Goal: Task Accomplishment & Management: Use online tool/utility

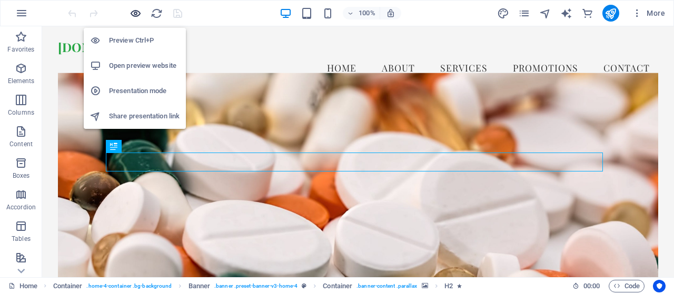
click at [134, 11] on icon "button" at bounding box center [136, 13] width 12 height 12
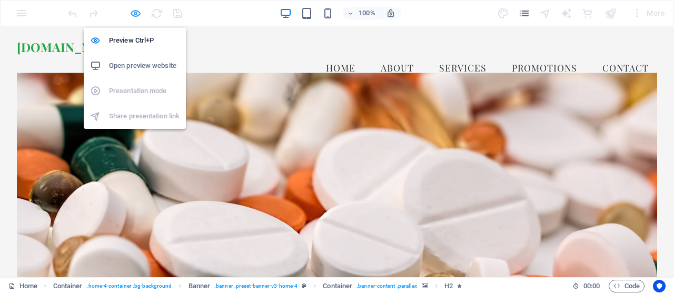
click at [133, 12] on icon "button" at bounding box center [136, 13] width 12 height 12
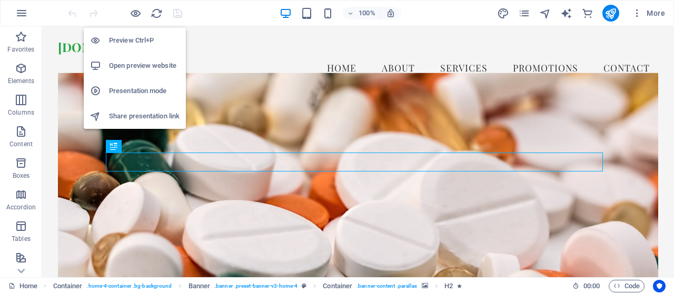
click at [138, 66] on h6 "Open preview website" at bounding box center [144, 66] width 71 height 13
click at [160, 117] on h6 "Share presentation link" at bounding box center [144, 116] width 71 height 13
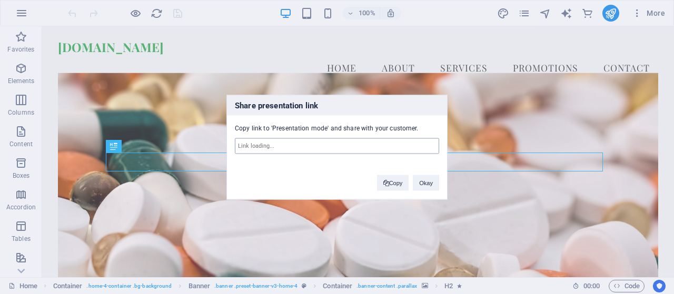
type input "[URL][DOMAIN_NAME]"
click at [150, 140] on div "Share presentation link Copy link to 'Presentation mode' and share with your cu…" at bounding box center [337, 147] width 674 height 294
click at [278, 193] on div "Share presentation link Copy link to 'Presentation mode' and share with your cu…" at bounding box center [336, 147] width 221 height 105
drag, startPoint x: 214, startPoint y: 221, endPoint x: 278, endPoint y: 238, distance: 66.6
click at [223, 224] on div "Share presentation link Copy link to 'Presentation mode' and share with your cu…" at bounding box center [337, 147] width 674 height 294
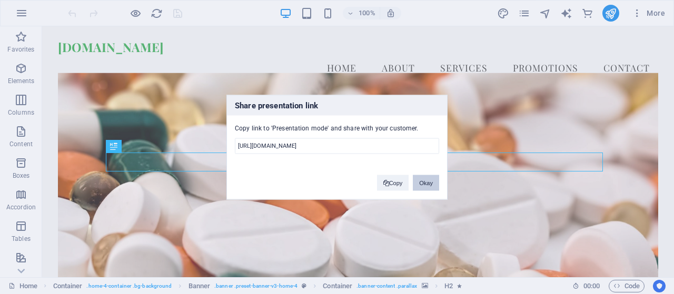
click at [426, 176] on button "Okay" at bounding box center [426, 183] width 26 height 16
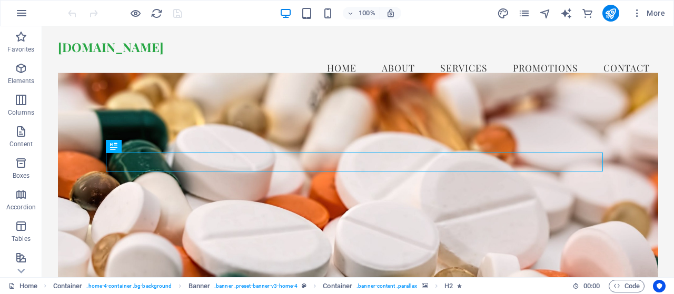
click at [12, 3] on div "100% More" at bounding box center [337, 13] width 673 height 25
click at [16, 15] on icon "button" at bounding box center [21, 13] width 13 height 13
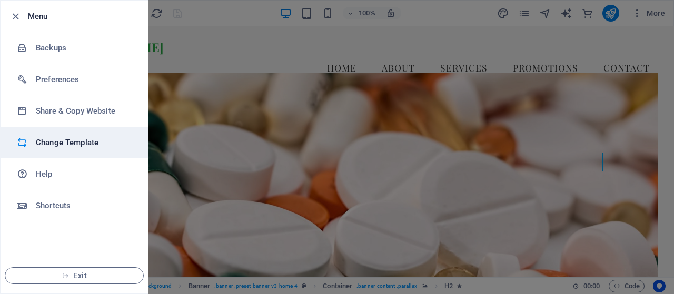
click at [82, 139] on h6 "Change Template" at bounding box center [84, 142] width 97 height 13
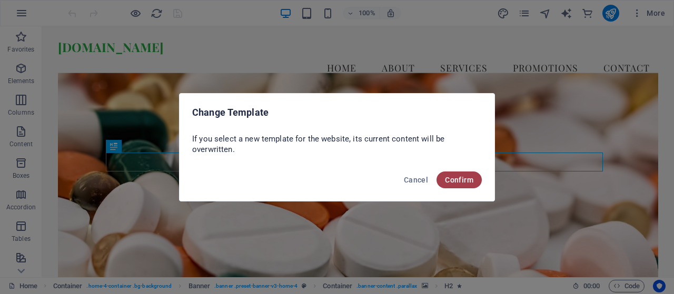
click at [459, 181] on span "Confirm" at bounding box center [459, 180] width 28 height 8
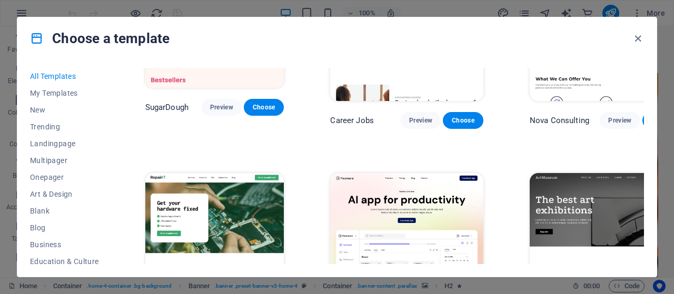
scroll to position [105, 0]
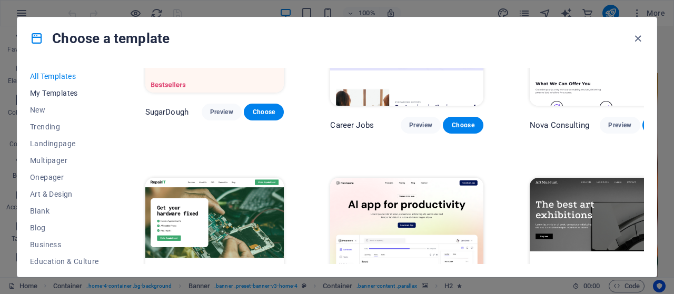
click at [66, 92] on span "My Templates" at bounding box center [64, 93] width 69 height 8
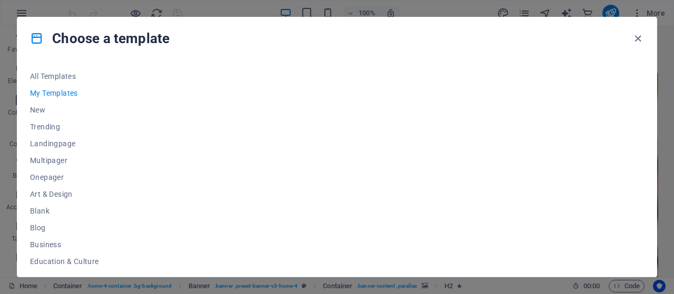
scroll to position [0, 0]
click at [31, 108] on span "New" at bounding box center [64, 110] width 69 height 8
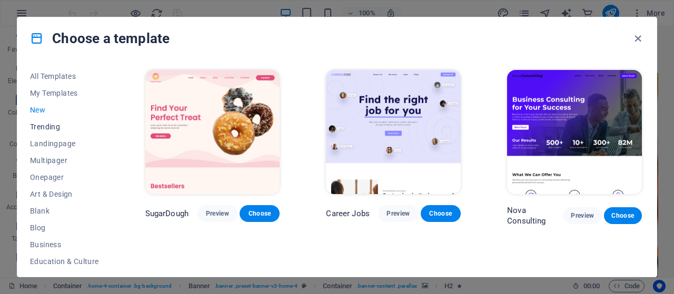
click at [48, 130] on span "Trending" at bounding box center [64, 127] width 69 height 8
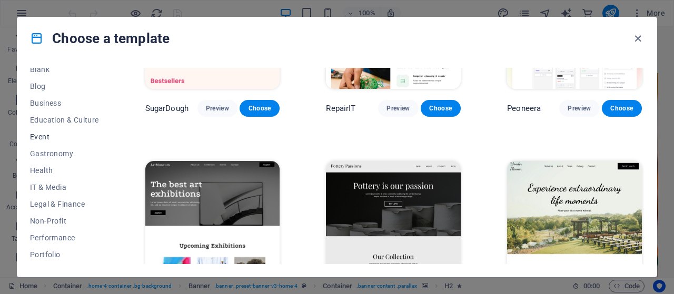
scroll to position [136, 0]
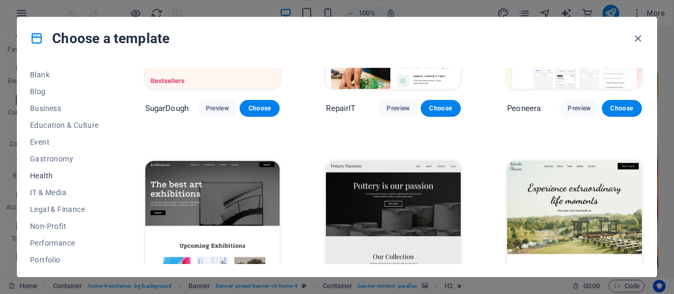
click at [43, 174] on span "Health" at bounding box center [64, 176] width 69 height 8
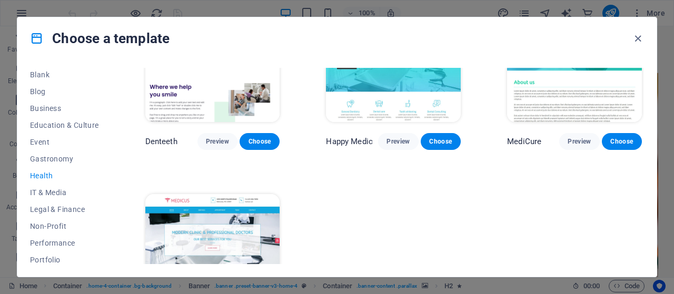
scroll to position [347, 0]
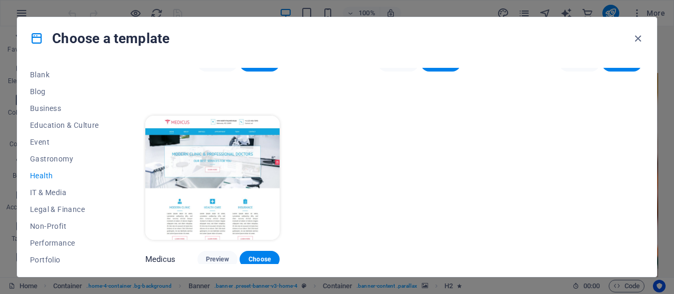
drag, startPoint x: 157, startPoint y: 38, endPoint x: 153, endPoint y: 51, distance: 13.0
click at [153, 51] on div "Choose a template" at bounding box center [336, 38] width 639 height 42
click at [57, 192] on span "IT & Media" at bounding box center [64, 193] width 69 height 8
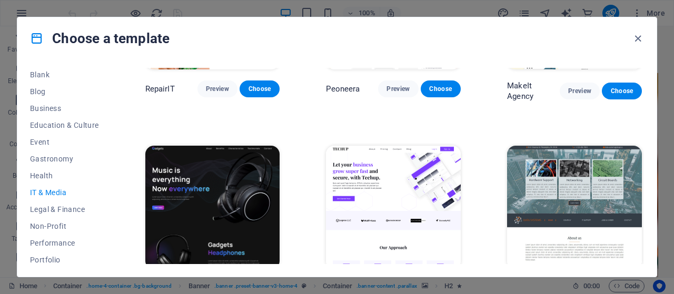
scroll to position [0, 0]
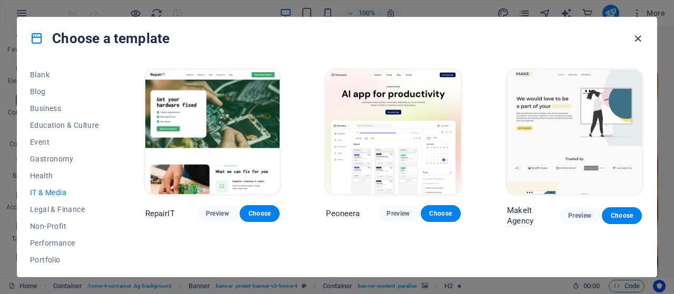
click at [640, 42] on icon "button" at bounding box center [638, 39] width 12 height 12
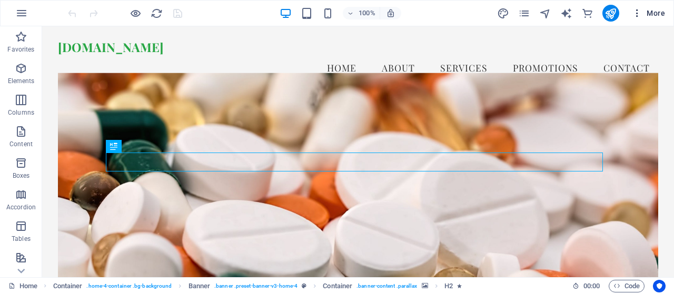
click at [639, 13] on icon "button" at bounding box center [637, 13] width 11 height 11
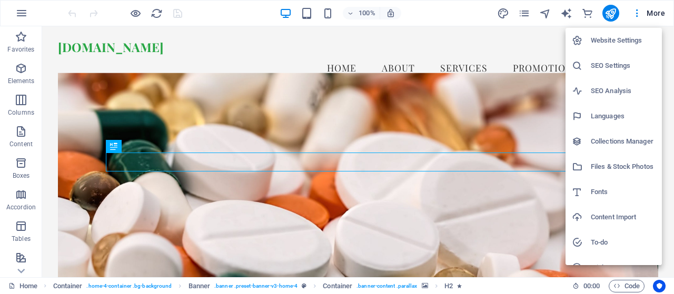
click at [581, 62] on icon at bounding box center [577, 66] width 11 height 11
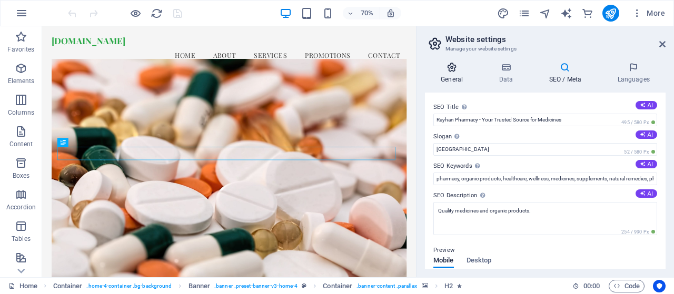
click at [457, 76] on h4 "General" at bounding box center [454, 73] width 58 height 22
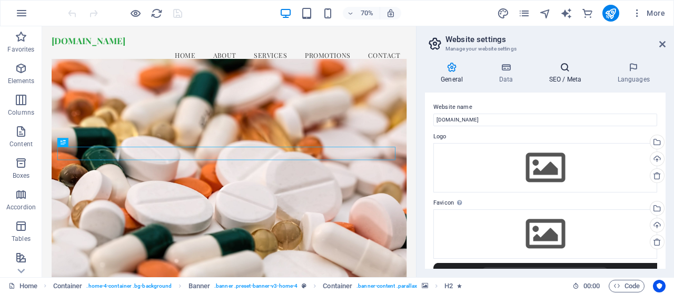
click at [562, 69] on icon at bounding box center [565, 67] width 64 height 11
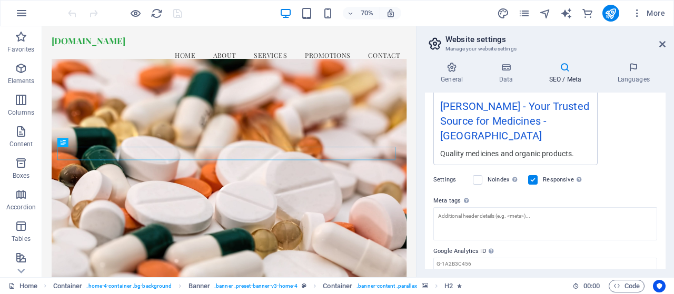
scroll to position [241, 0]
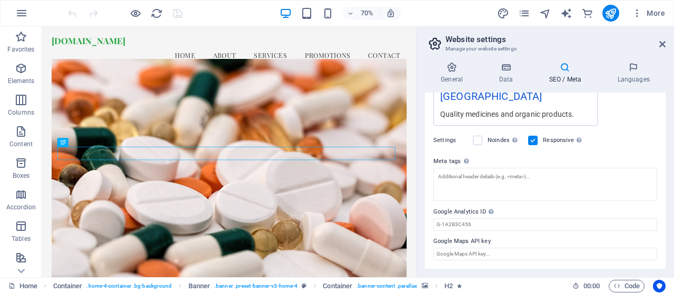
click at [656, 42] on h2 "Website settings" at bounding box center [556, 39] width 220 height 9
click at [666, 44] on aside "Website settings Manage your website settings General Data SEO / Meta Languages…" at bounding box center [545, 151] width 258 height 251
click at [662, 44] on icon at bounding box center [662, 44] width 6 height 8
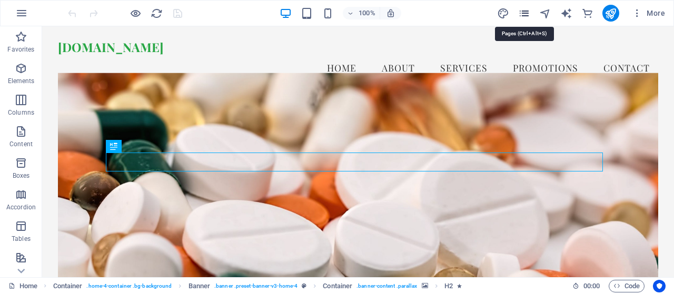
click at [525, 12] on icon "pages" at bounding box center [524, 13] width 12 height 12
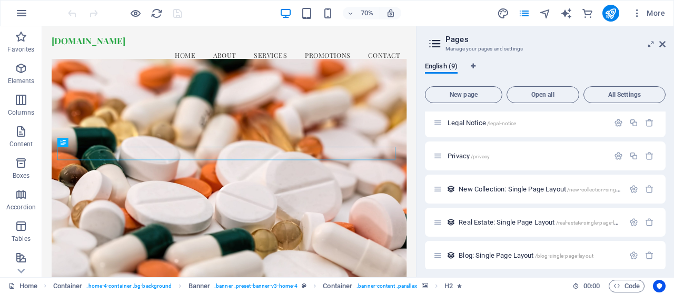
scroll to position [141, 0]
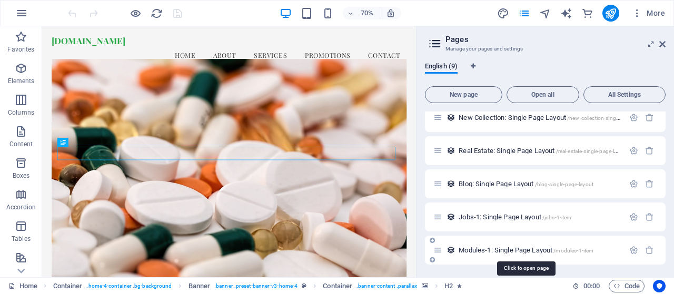
click at [511, 248] on span "Modules-1: Single Page Layout /modules-1-item" at bounding box center [526, 250] width 135 height 8
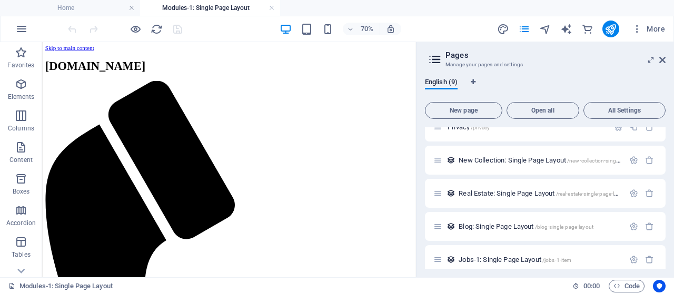
scroll to position [0, 0]
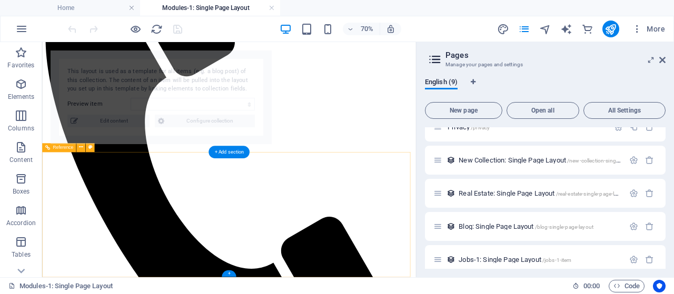
select select "68d3919a93eabdd4c8013284"
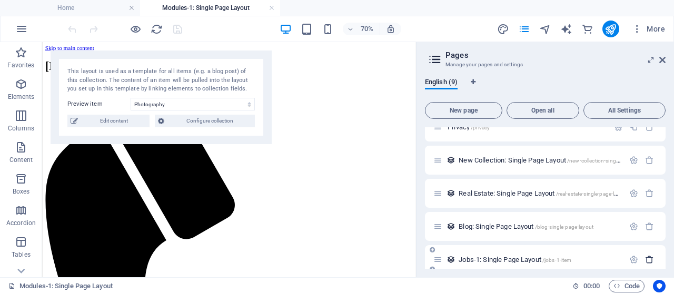
click at [647, 260] on icon "button" at bounding box center [649, 259] width 9 height 9
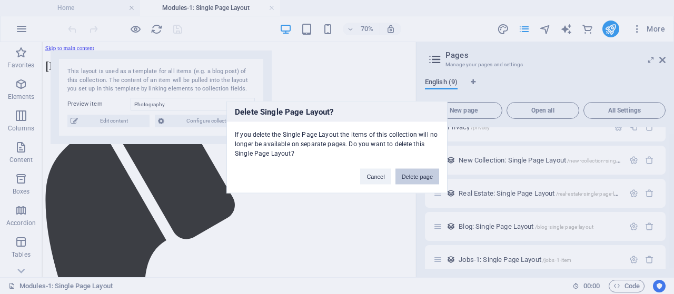
click at [416, 177] on button "Delete page" at bounding box center [418, 177] width 44 height 16
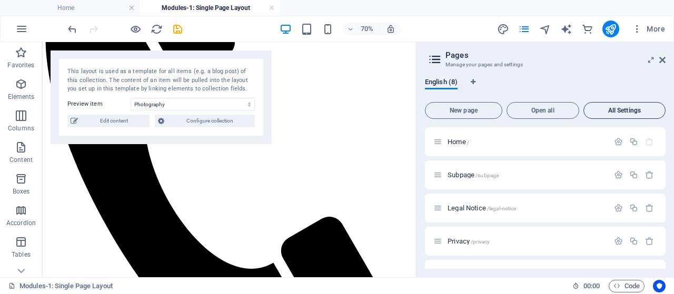
click at [635, 112] on span "All Settings" at bounding box center [624, 110] width 73 height 6
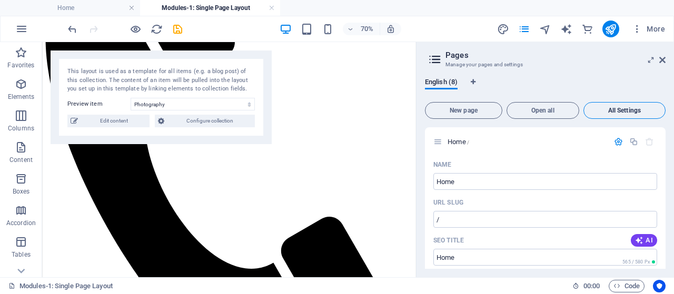
scroll to position [2099, 0]
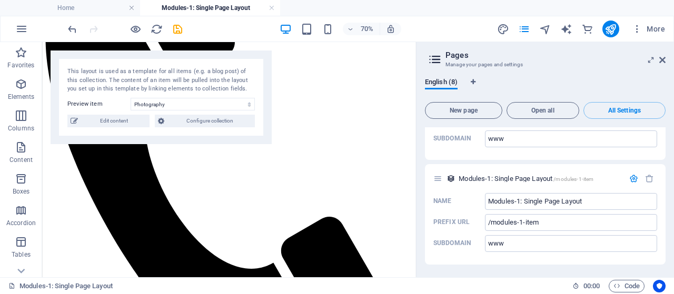
click at [591, 83] on div "English (8)" at bounding box center [545, 88] width 241 height 20
click at [663, 58] on icon at bounding box center [662, 60] width 6 height 8
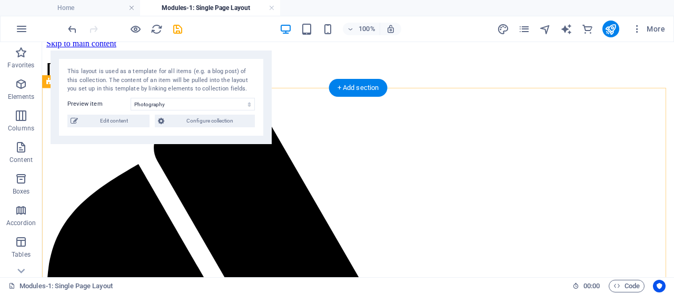
scroll to position [0, 0]
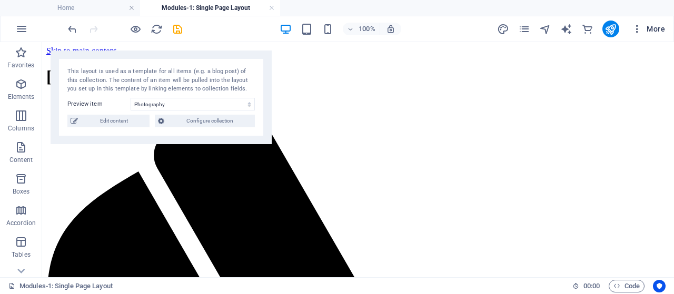
click at [634, 31] on icon "button" at bounding box center [637, 29] width 11 height 11
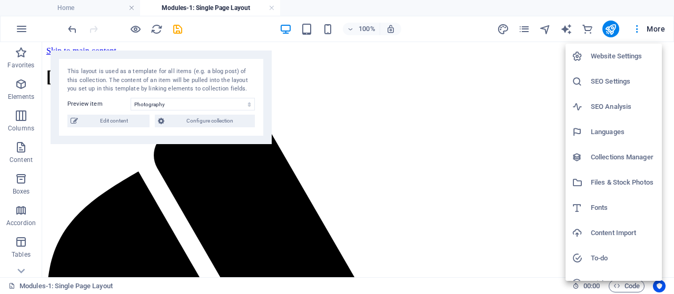
click at [617, 56] on h6 "Website Settings" at bounding box center [623, 56] width 65 height 13
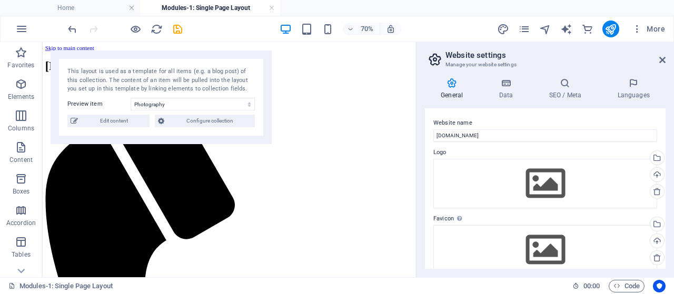
click at [668, 58] on aside "Website settings Manage your website settings General Data SEO / Meta Languages…" at bounding box center [545, 159] width 258 height 235
click at [643, 29] on span "More" at bounding box center [648, 29] width 33 height 11
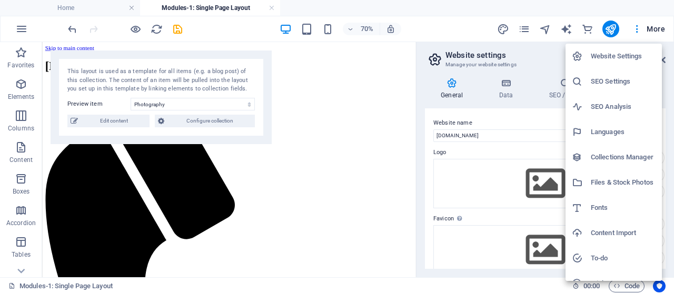
click at [600, 154] on h6 "Collections Manager" at bounding box center [623, 157] width 65 height 13
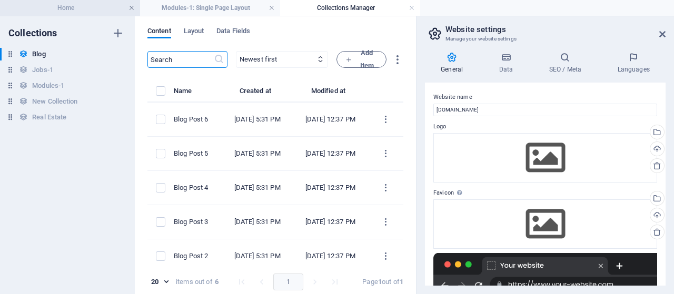
click at [130, 8] on link at bounding box center [132, 8] width 6 height 10
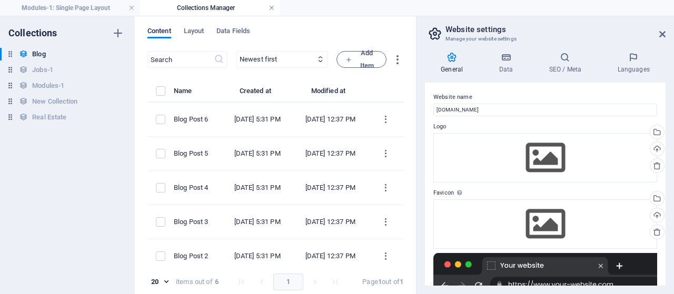
click at [271, 7] on link at bounding box center [272, 8] width 6 height 10
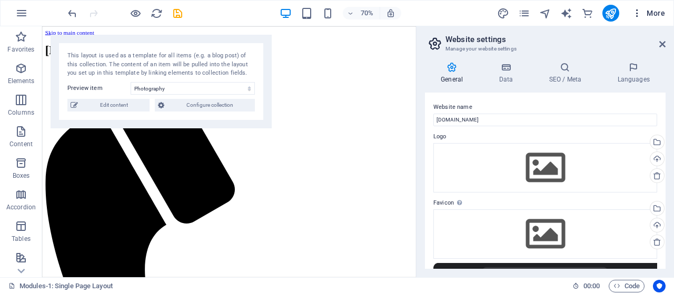
click at [660, 11] on span "More" at bounding box center [648, 13] width 33 height 11
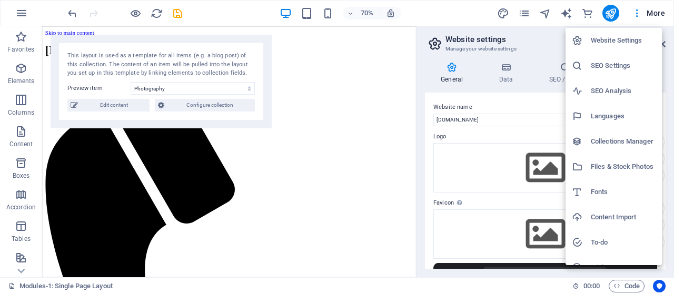
click at [610, 43] on h6 "Website Settings" at bounding box center [623, 40] width 65 height 13
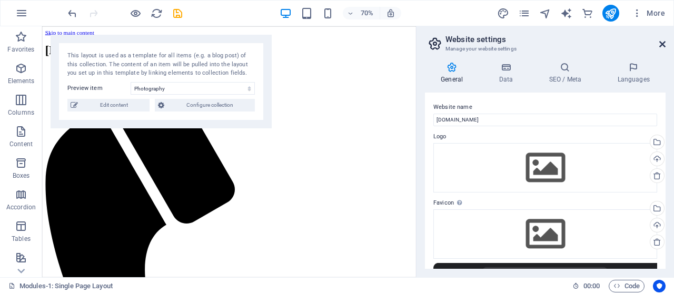
click at [659, 41] on icon at bounding box center [662, 44] width 6 height 8
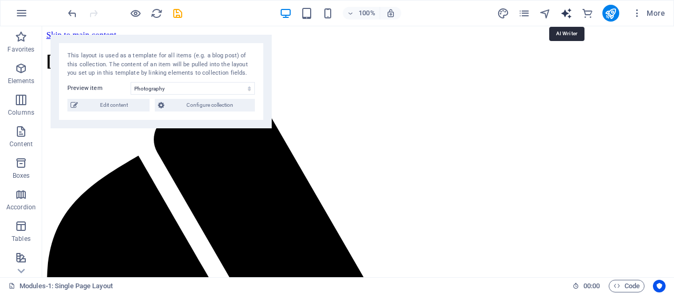
click at [567, 18] on icon "text_generator" at bounding box center [566, 13] width 12 height 12
select select "English"
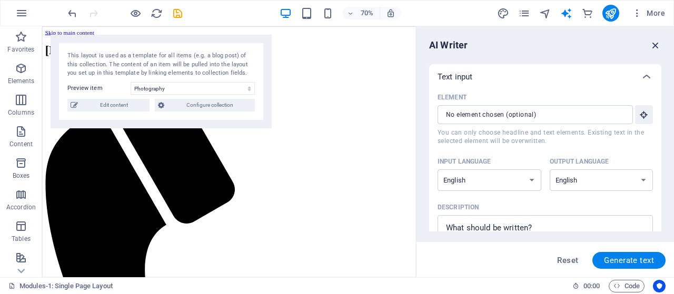
click at [653, 46] on icon "button" at bounding box center [656, 46] width 12 height 12
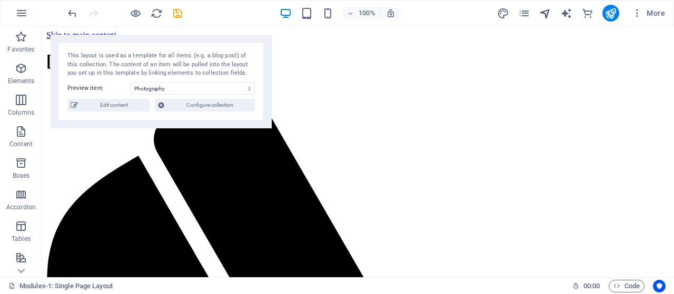
click at [541, 12] on icon "navigator" at bounding box center [545, 13] width 12 height 12
select select "17769208-en"
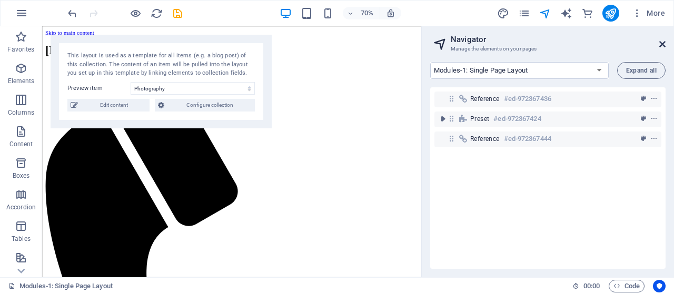
click at [661, 43] on icon at bounding box center [662, 44] width 6 height 8
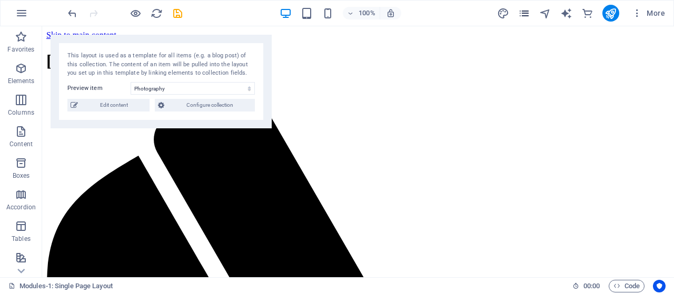
click at [529, 10] on icon "pages" at bounding box center [524, 13] width 12 height 12
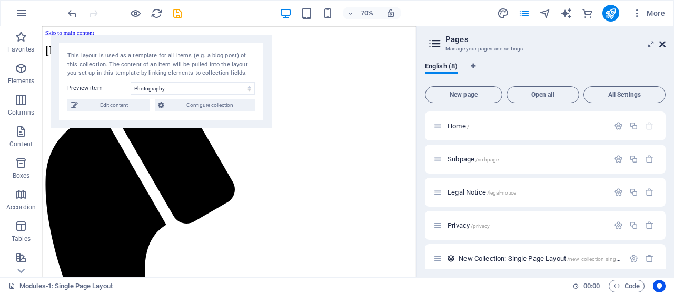
click at [660, 42] on icon at bounding box center [662, 44] width 6 height 8
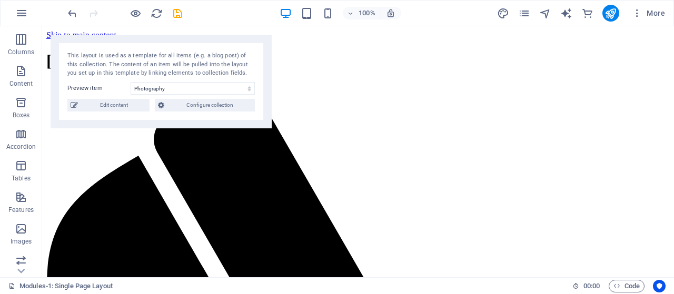
scroll to position [105, 0]
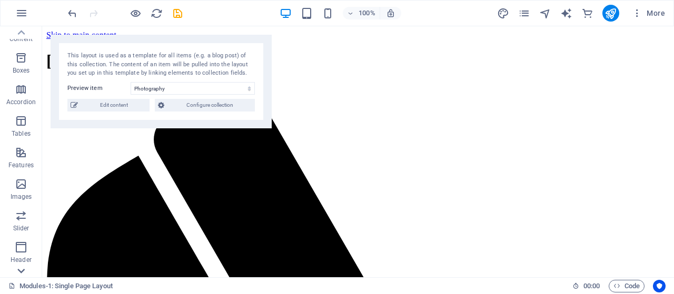
click at [17, 270] on icon at bounding box center [21, 271] width 15 height 15
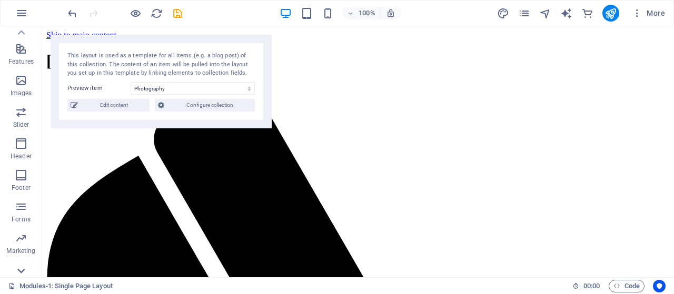
scroll to position [254, 0]
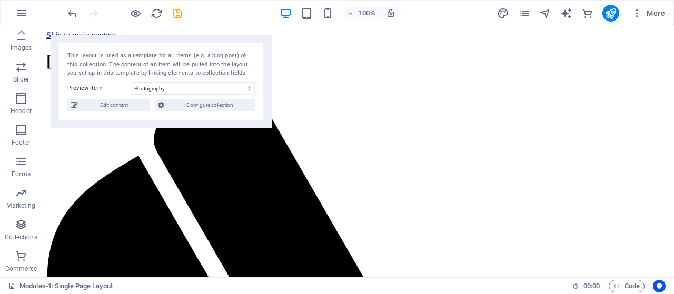
click at [19, 277] on button "Commerce" at bounding box center [21, 262] width 42 height 32
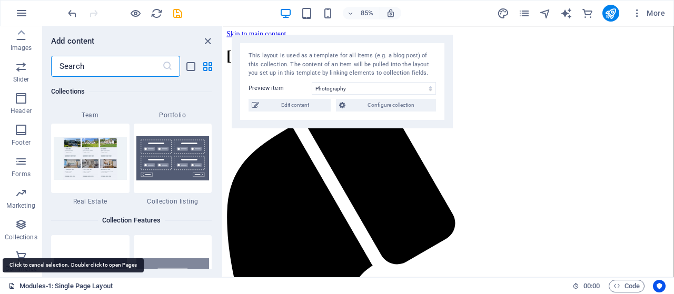
scroll to position [10150, 0]
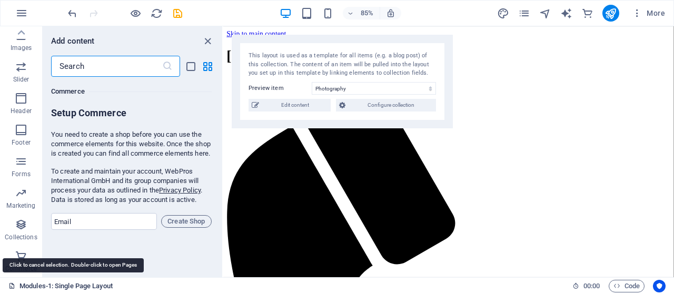
click at [9, 288] on icon at bounding box center [11, 286] width 7 height 7
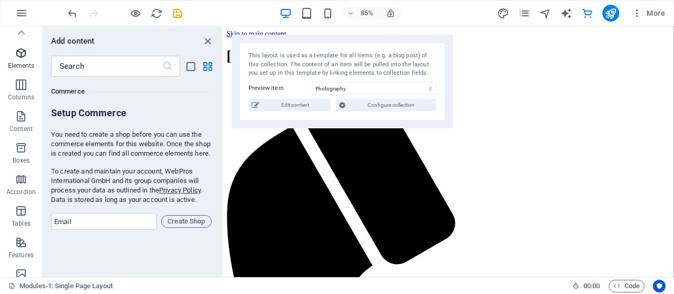
scroll to position [0, 0]
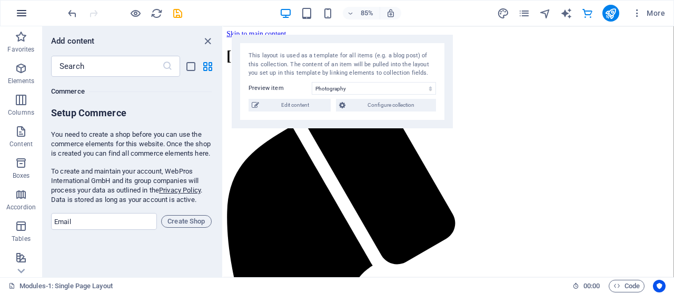
click at [21, 12] on icon "button" at bounding box center [21, 13] width 13 height 13
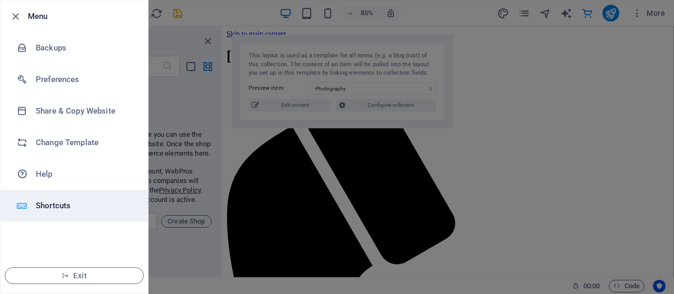
click at [57, 209] on h6 "Shortcuts" at bounding box center [84, 206] width 97 height 13
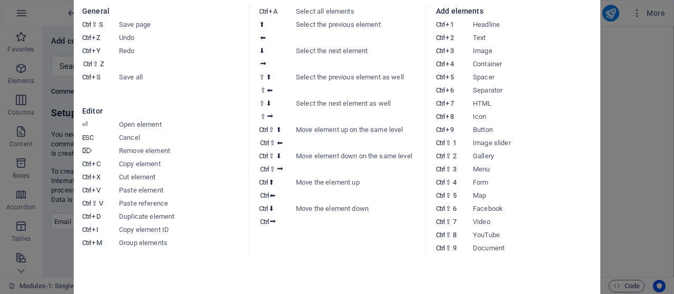
click at [631, 56] on aside "Keyboard cheatsheet General Ctrl ⇧ S Save page Ctrl Z Undo Ctrl Y Ctrl ⇧ Z Redo…" at bounding box center [337, 147] width 674 height 294
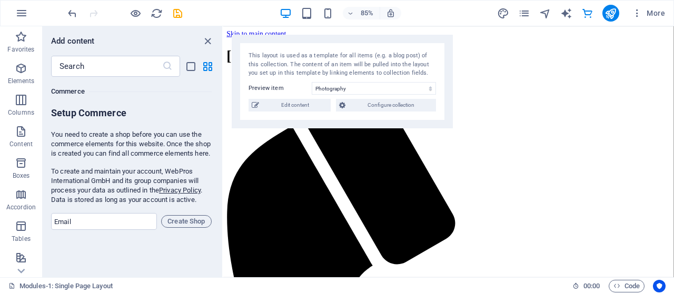
drag, startPoint x: 446, startPoint y: 18, endPoint x: 432, endPoint y: 23, distance: 15.0
click at [445, 18] on div "85% More" at bounding box center [368, 13] width 604 height 17
click at [206, 43] on icon "close panel" at bounding box center [208, 41] width 12 height 12
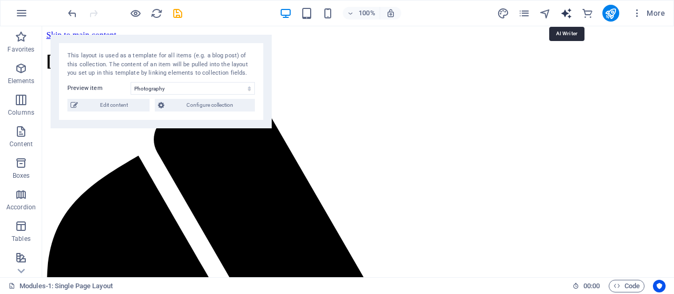
click at [563, 11] on icon "text_generator" at bounding box center [566, 13] width 12 height 12
select select "English"
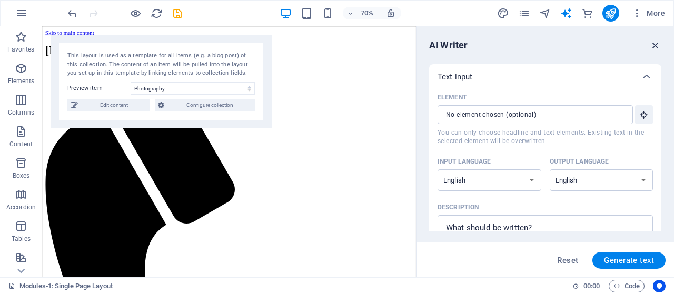
drag, startPoint x: 656, startPoint y: 44, endPoint x: 595, endPoint y: 21, distance: 65.2
click at [656, 44] on icon "button" at bounding box center [656, 46] width 12 height 12
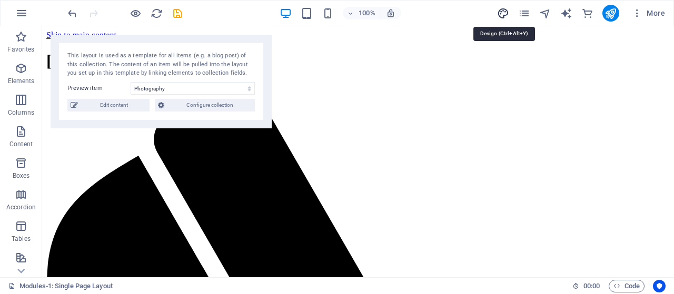
click at [500, 11] on icon "design" at bounding box center [503, 13] width 12 height 12
select select "px"
select select "200"
select select "px"
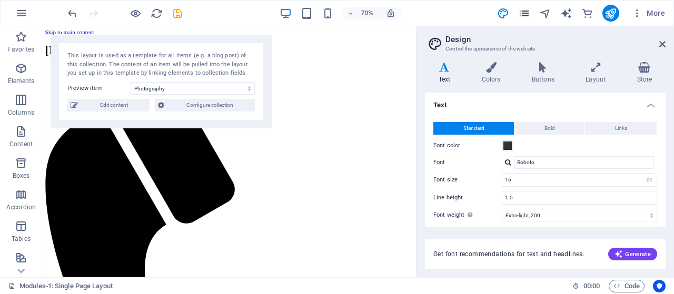
click at [523, 14] on icon "pages" at bounding box center [524, 13] width 12 height 12
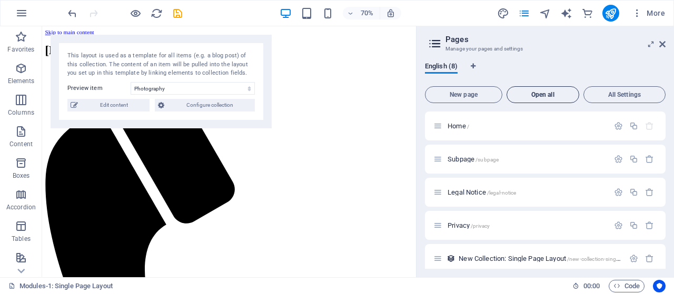
click at [540, 94] on span "Open all" at bounding box center [542, 95] width 63 height 6
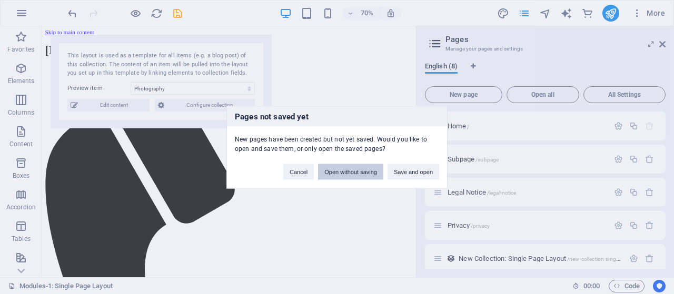
click at [367, 176] on button "Open without saving" at bounding box center [350, 172] width 65 height 16
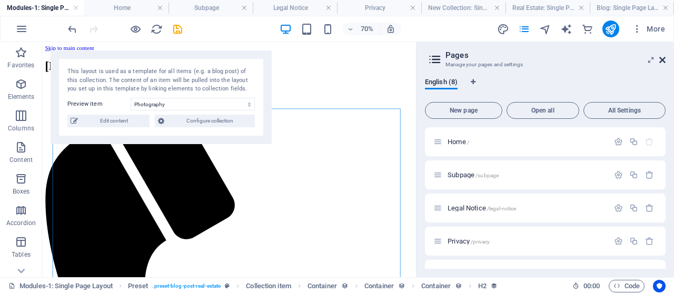
click at [662, 57] on icon at bounding box center [662, 60] width 6 height 8
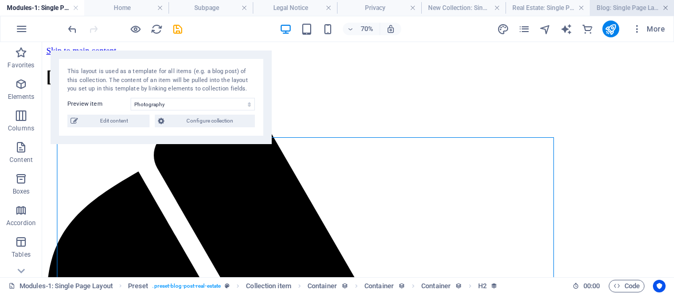
click at [667, 7] on link at bounding box center [666, 8] width 6 height 10
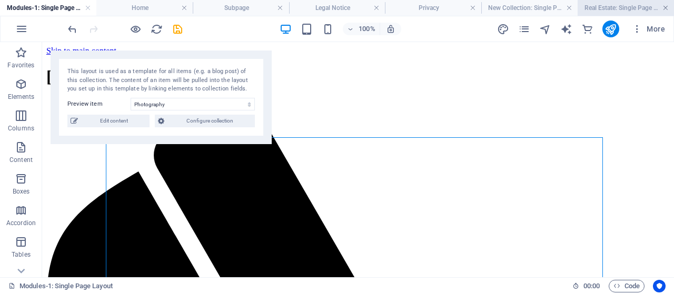
click at [666, 6] on link at bounding box center [666, 8] width 6 height 10
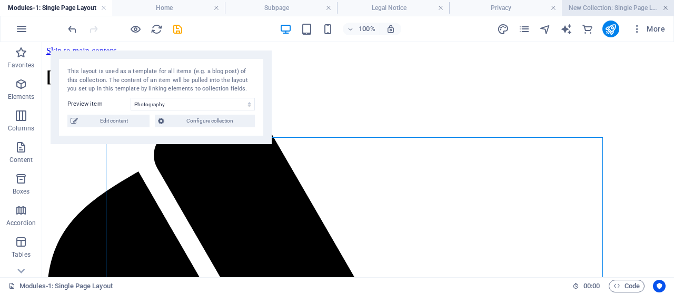
click at [665, 6] on link at bounding box center [666, 8] width 6 height 10
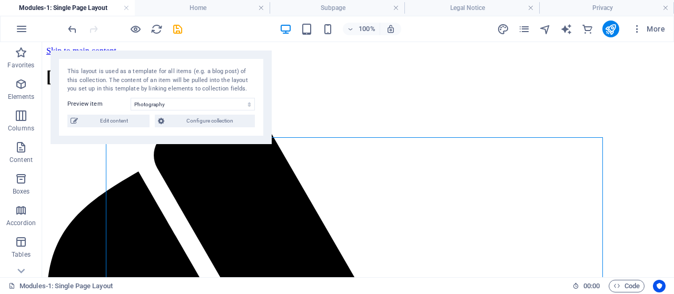
click at [665, 6] on link at bounding box center [666, 8] width 6 height 10
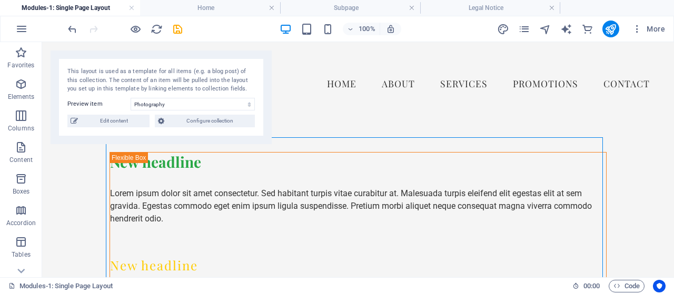
click at [665, 6] on ul "Modules-1: Single Page Layout Home Subpage Legal Notice" at bounding box center [337, 8] width 674 height 16
click at [549, 7] on link at bounding box center [552, 8] width 6 height 10
click at [411, 8] on link at bounding box center [412, 8] width 6 height 10
click at [271, 7] on link at bounding box center [272, 8] width 6 height 10
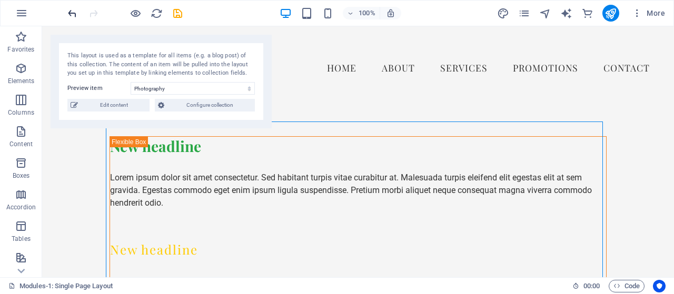
click at [67, 16] on icon "undo" at bounding box center [72, 13] width 12 height 12
click at [60, 18] on div "100% More" at bounding box center [337, 13] width 673 height 25
click at [75, 29] on span "Reference" at bounding box center [71, 32] width 29 height 6
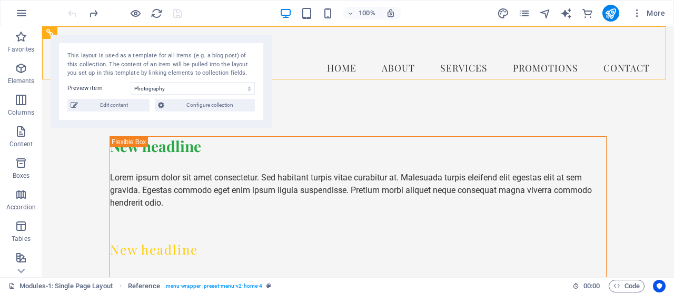
click at [70, 16] on div at bounding box center [125, 13] width 118 height 17
click at [637, 12] on icon "button" at bounding box center [637, 13] width 11 height 11
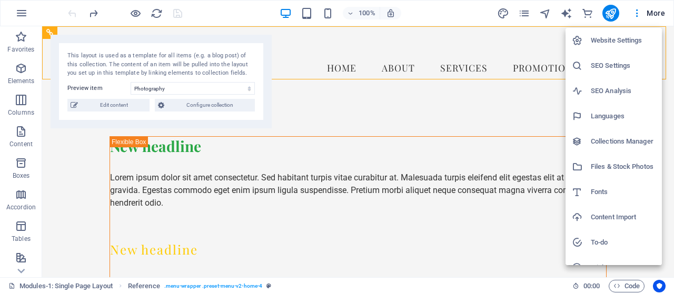
click at [654, 14] on div at bounding box center [337, 147] width 674 height 294
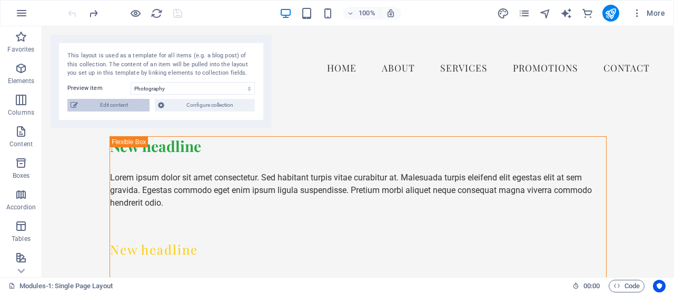
click at [109, 108] on span "Edit content" at bounding box center [113, 105] width 65 height 13
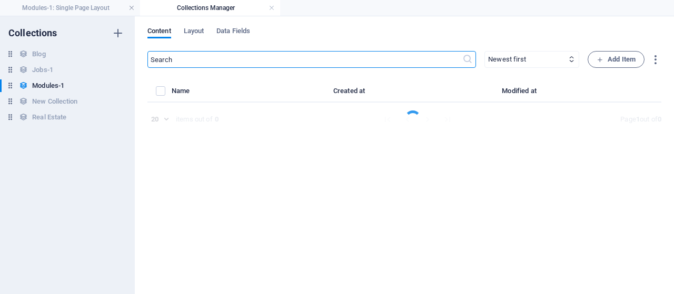
select select "Creativity"
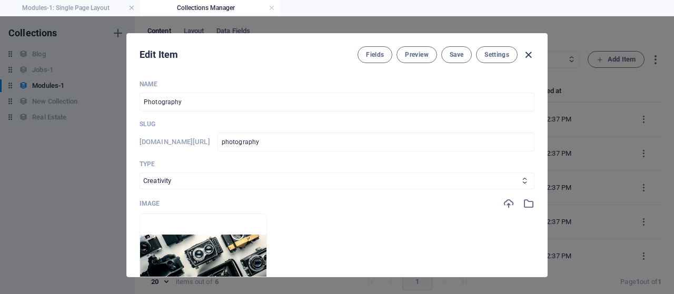
click at [527, 56] on icon "button" at bounding box center [528, 55] width 12 height 12
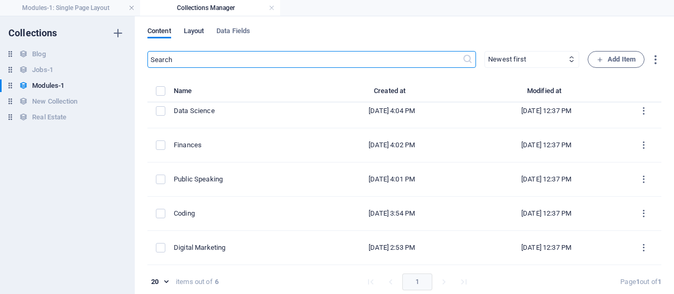
click at [198, 30] on span "Layout" at bounding box center [194, 32] width 21 height 15
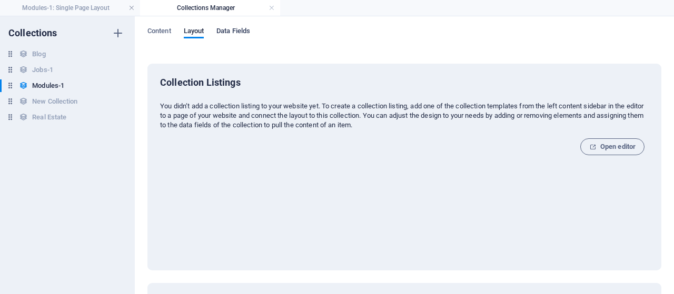
click at [228, 31] on span "Data Fields" at bounding box center [233, 32] width 34 height 15
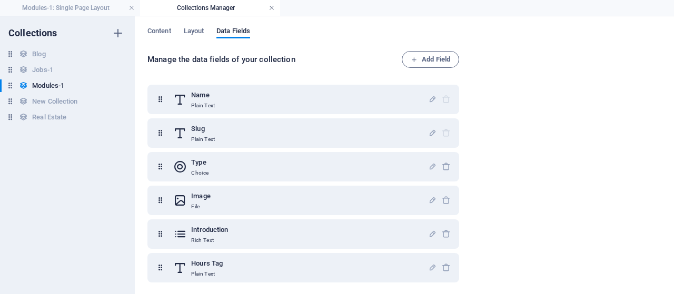
click at [271, 8] on link at bounding box center [272, 8] width 6 height 10
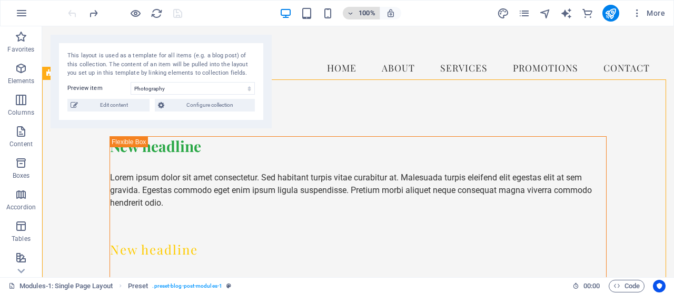
click at [350, 12] on icon "button" at bounding box center [350, 13] width 7 height 7
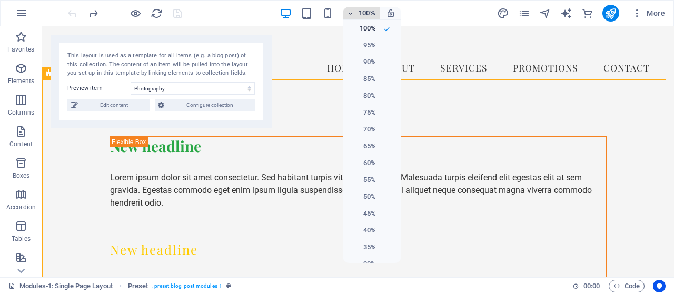
click at [350, 12] on div at bounding box center [337, 147] width 674 height 294
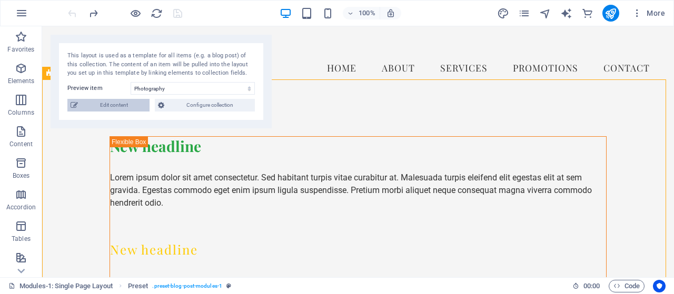
click at [124, 100] on span "Edit content" at bounding box center [113, 105] width 65 height 13
select select "Creativity"
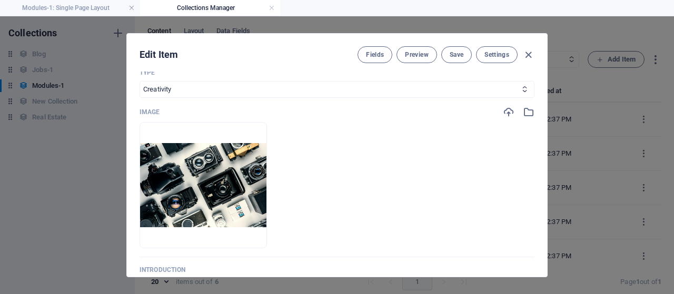
scroll to position [211, 0]
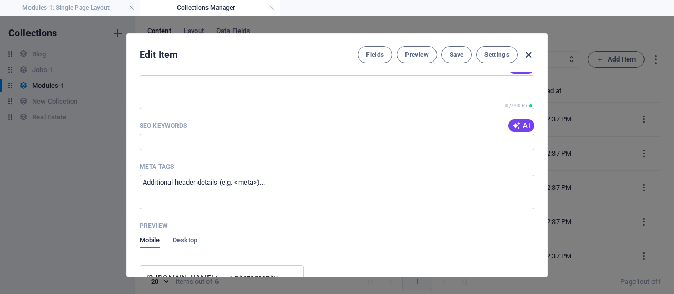
click at [528, 55] on icon "button" at bounding box center [528, 55] width 12 height 12
type input "photography"
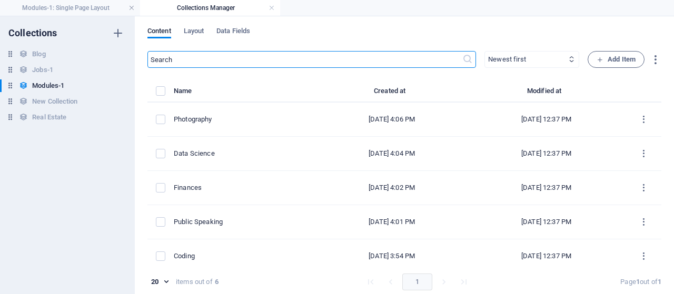
scroll to position [633, 0]
click at [622, 57] on span "Add Item" at bounding box center [616, 59] width 39 height 13
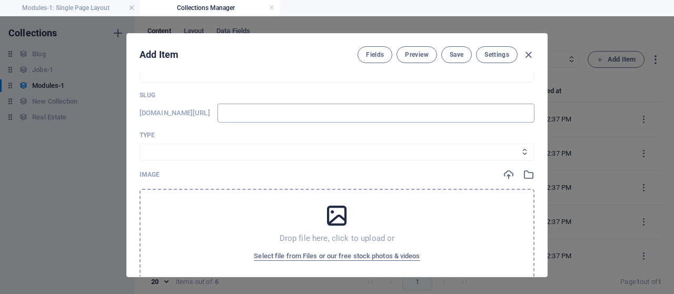
scroll to position [0, 0]
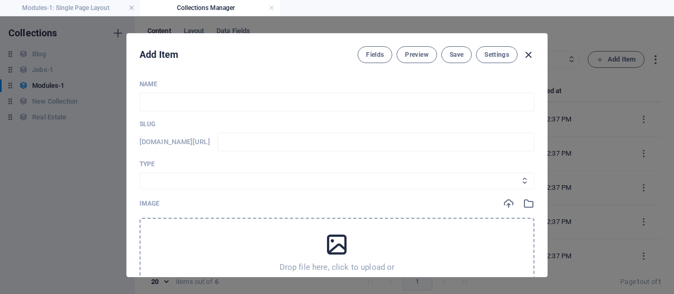
click at [525, 52] on icon "button" at bounding box center [528, 55] width 12 height 12
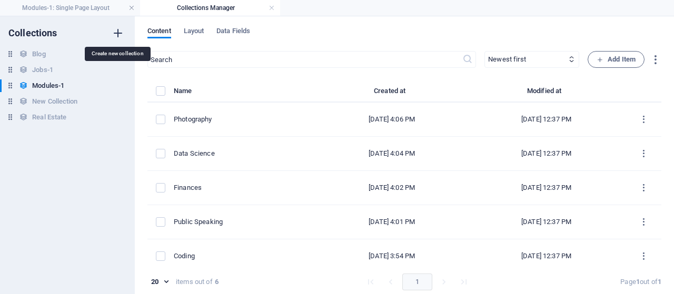
click at [120, 34] on icon "button" at bounding box center [118, 33] width 13 height 13
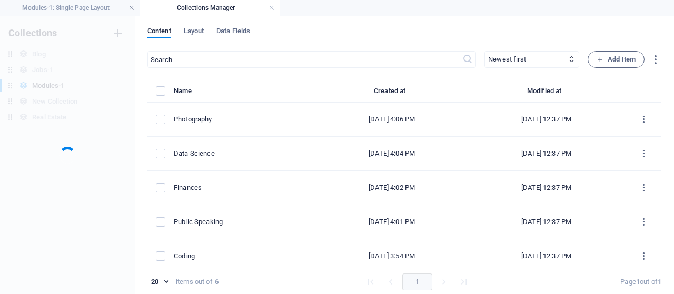
click at [120, 34] on div "Collections Blog Blog Jobs-1 Jobs-1 Modules-1 Modules-1 New Collection New Coll…" at bounding box center [67, 155] width 135 height 278
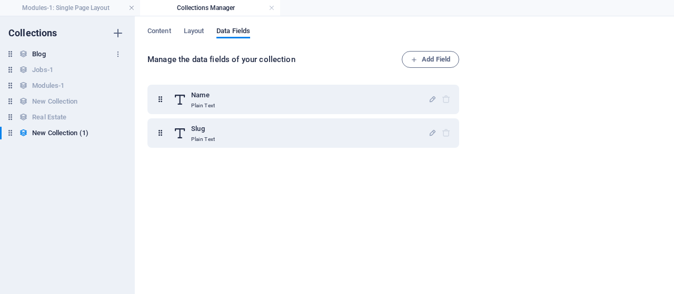
click at [43, 55] on h6 "Blog" at bounding box center [38, 54] width 13 height 13
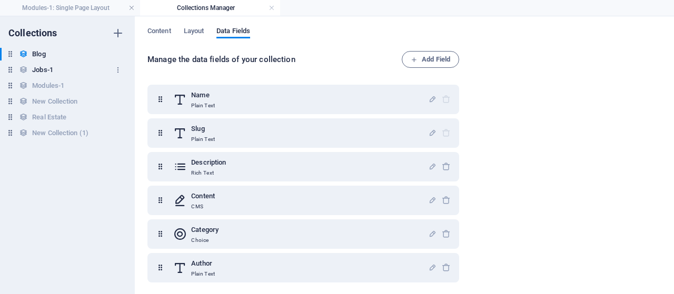
click at [43, 67] on h6 "Jobs-1" at bounding box center [42, 70] width 21 height 13
click at [48, 107] on h6 "New Collection" at bounding box center [54, 101] width 45 height 13
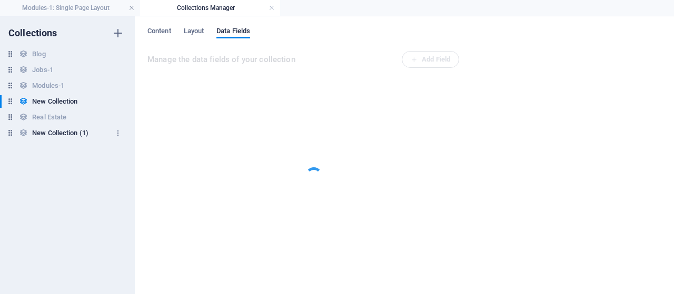
click at [51, 134] on h6 "New Collection (1)" at bounding box center [60, 133] width 56 height 13
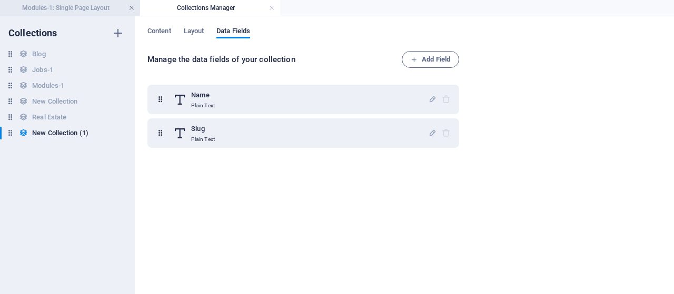
click at [132, 6] on link at bounding box center [132, 8] width 6 height 10
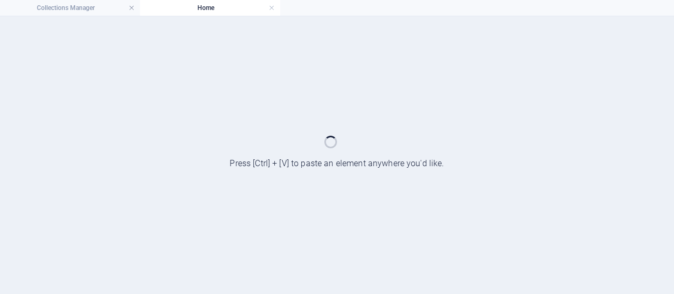
click at [132, 9] on link at bounding box center [132, 8] width 6 height 10
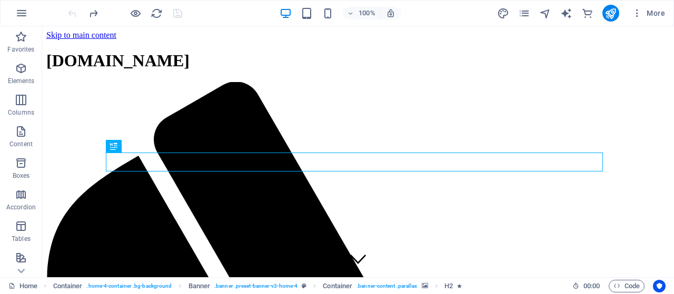
drag, startPoint x: 73, startPoint y: 6, endPoint x: 378, endPoint y: 303, distance: 425.7
click at [378, 294] on html "[DOMAIN_NAME] Home Favorites Elements Columns Content Boxes Accordion Tables Fe…" at bounding box center [337, 147] width 674 height 294
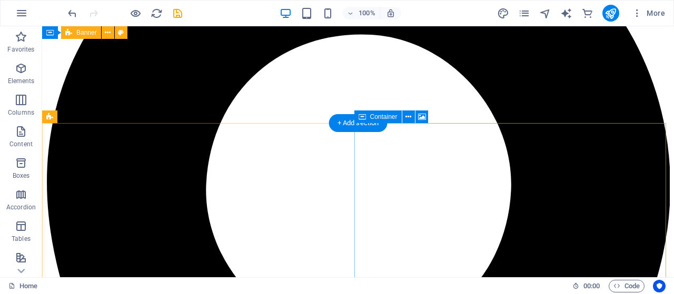
scroll to position [1426, 0]
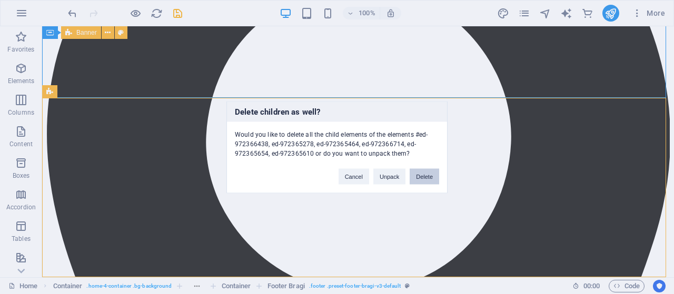
click at [432, 176] on button "Delete" at bounding box center [424, 177] width 29 height 16
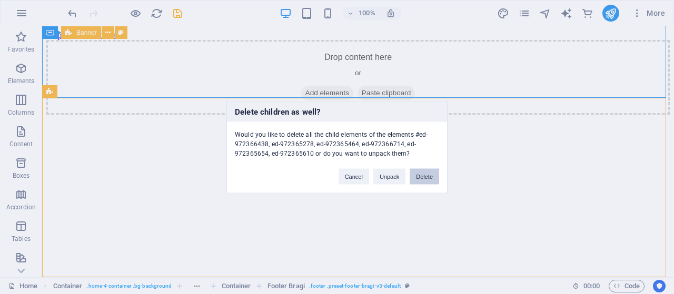
scroll to position [0, 0]
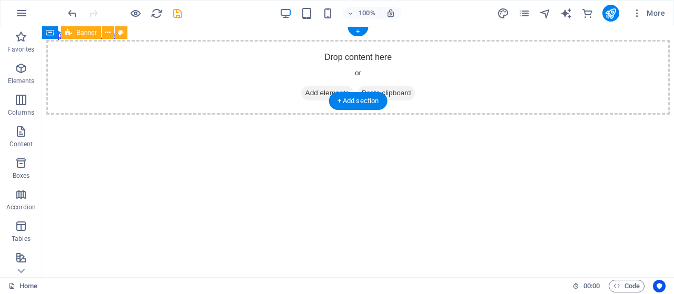
click at [310, 86] on span "Add elements" at bounding box center [327, 93] width 52 height 15
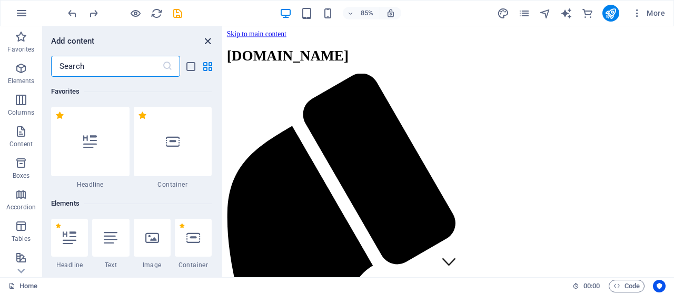
click at [208, 41] on icon "close panel" at bounding box center [208, 41] width 12 height 12
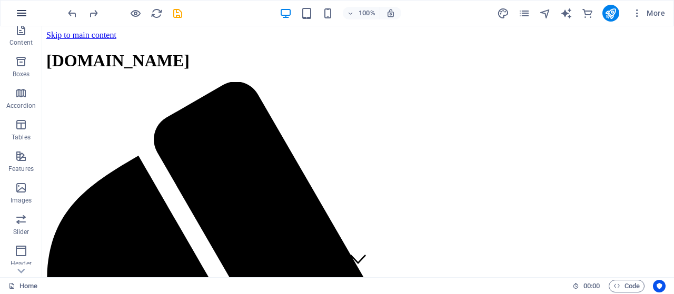
scroll to position [105, 0]
click at [18, 23] on button "button" at bounding box center [21, 13] width 25 height 25
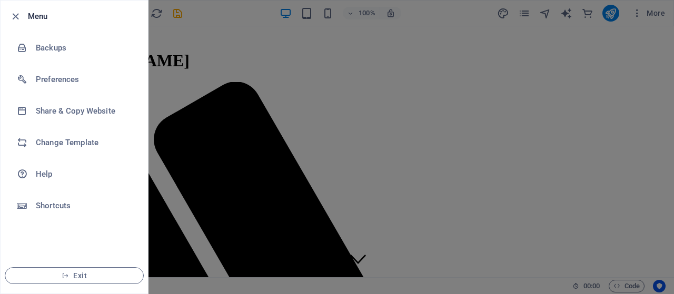
drag, startPoint x: 45, startPoint y: 17, endPoint x: 38, endPoint y: 19, distance: 7.2
click at [43, 17] on h6 "Menu" at bounding box center [84, 16] width 112 height 13
click at [38, 19] on h6 "Menu" at bounding box center [84, 16] width 112 height 13
click at [15, 16] on icon "button" at bounding box center [15, 17] width 12 height 12
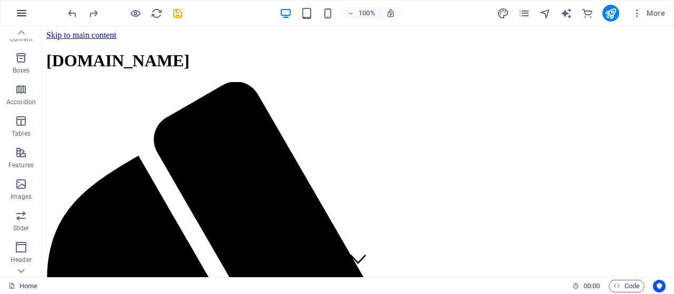
click at [20, 14] on icon "button" at bounding box center [21, 13] width 13 height 13
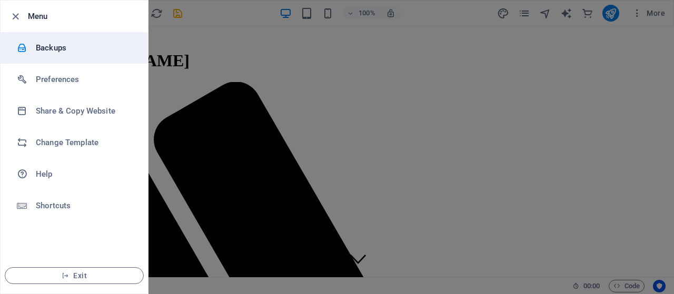
click at [46, 51] on h6 "Backups" at bounding box center [84, 48] width 97 height 13
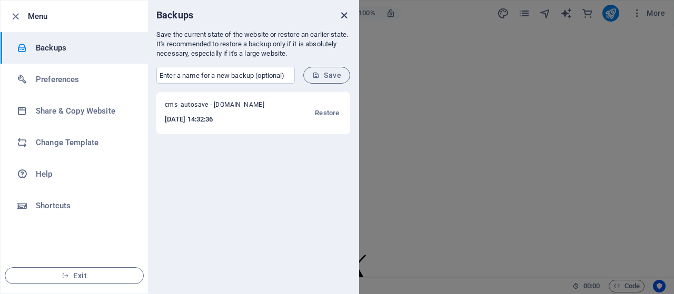
click at [338, 18] on icon "close" at bounding box center [344, 15] width 12 height 12
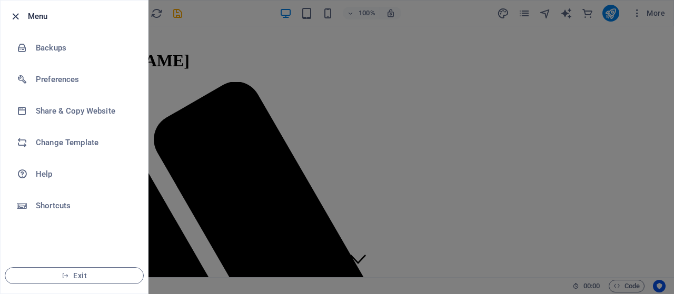
click at [13, 19] on icon "button" at bounding box center [15, 17] width 12 height 12
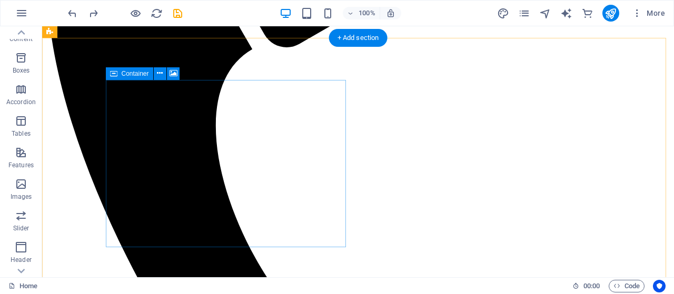
scroll to position [0, 0]
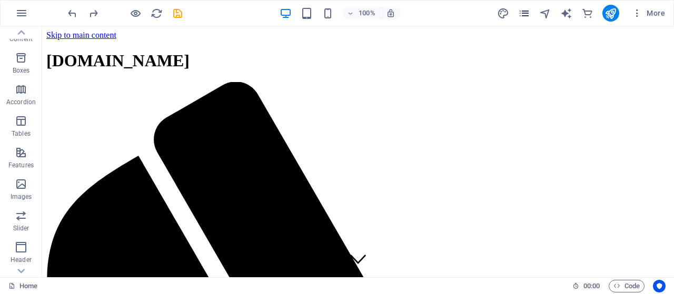
click at [526, 17] on icon "pages" at bounding box center [524, 13] width 12 height 12
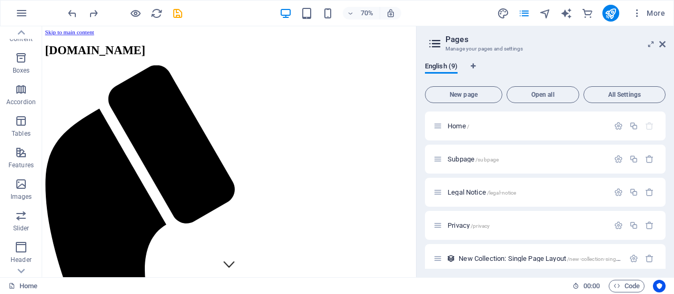
click at [436, 44] on icon at bounding box center [435, 43] width 16 height 15
drag, startPoint x: 663, startPoint y: 42, endPoint x: 622, endPoint y: 15, distance: 48.8
click at [663, 42] on icon at bounding box center [662, 44] width 6 height 8
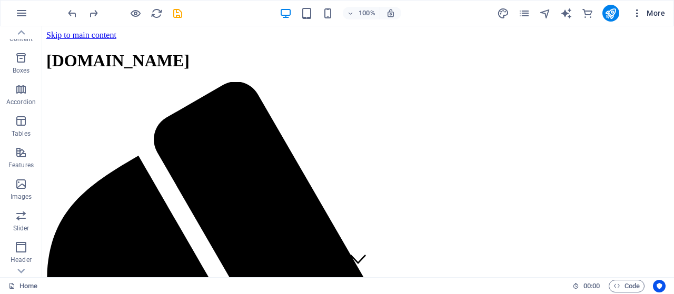
click at [640, 12] on icon "button" at bounding box center [637, 13] width 11 height 11
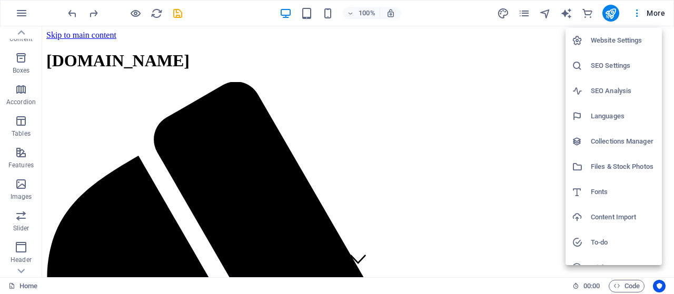
click at [521, 35] on div at bounding box center [337, 147] width 674 height 294
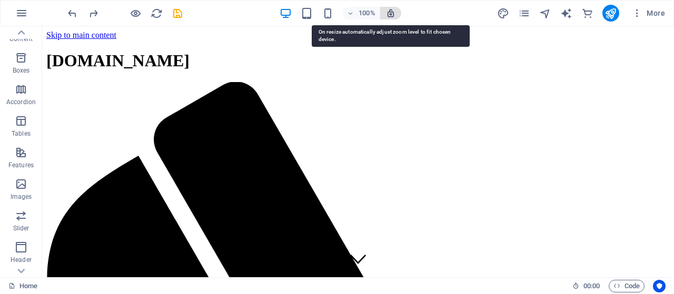
click at [388, 14] on icon "button" at bounding box center [390, 12] width 9 height 9
